Goal: Information Seeking & Learning: Find specific fact

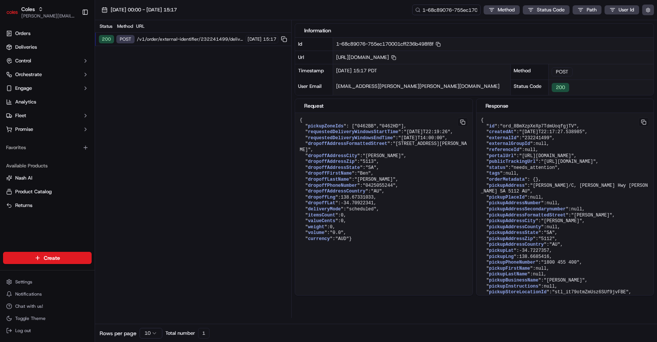
click at [396, 57] on span "[URL][DOMAIN_NAME] Copy [URL][DOMAIN_NAME]" at bounding box center [366, 57] width 60 height 6
drag, startPoint x: 423, startPoint y: 57, endPoint x: 333, endPoint y: 57, distance: 90.2
click at [333, 57] on div "[URL][DOMAIN_NAME] Copy [URL][DOMAIN_NAME]" at bounding box center [493, 57] width 321 height 13
copy span "[URL][DOMAIN_NAME]"
click at [644, 122] on button at bounding box center [644, 122] width 11 height 9
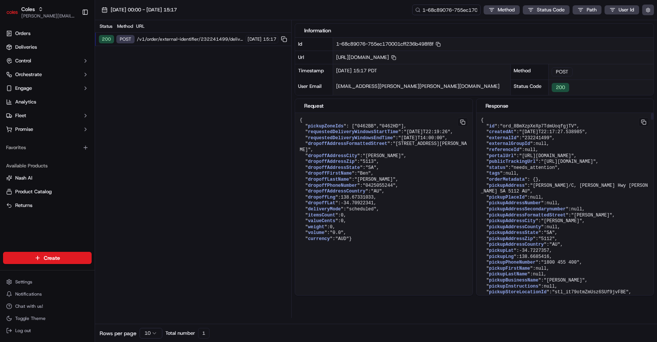
click at [643, 122] on button at bounding box center [644, 122] width 11 height 9
click at [396, 60] on span "[URL][DOMAIN_NAME] Copy [URL][DOMAIN_NAME]" at bounding box center [366, 57] width 60 height 6
copy span "232241499"
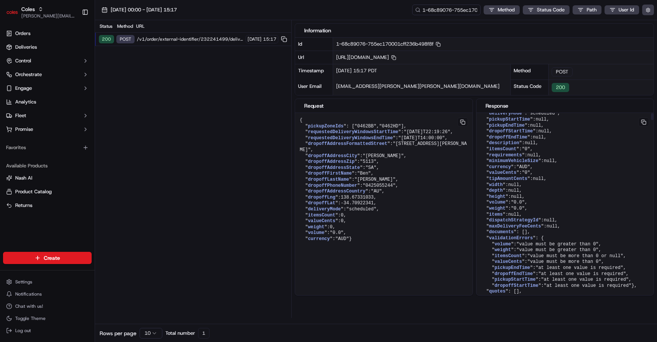
scroll to position [367, 0]
